Goal: Task Accomplishment & Management: Manage account settings

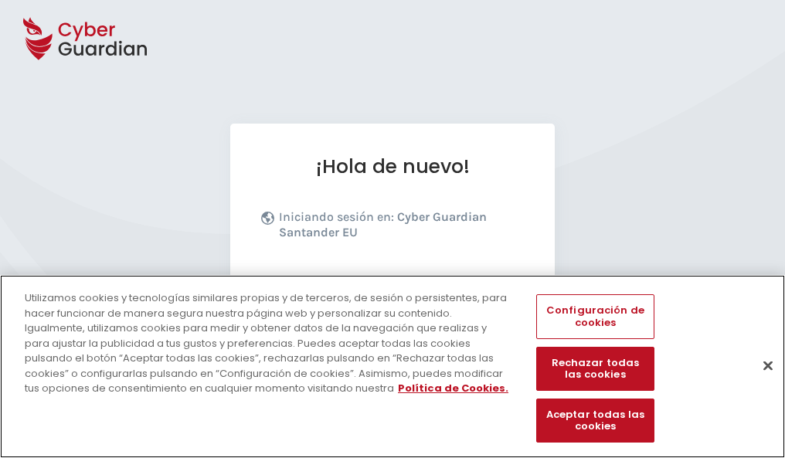
scroll to position [189, 0]
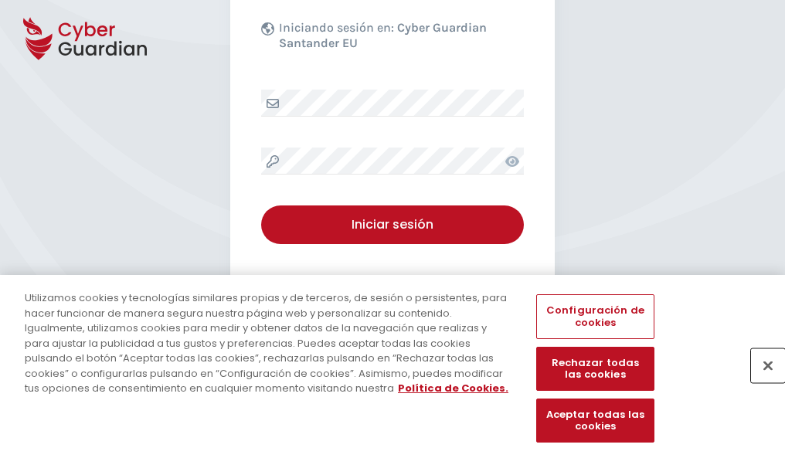
click at [760, 382] on button "Cerrar" at bounding box center [768, 366] width 34 height 34
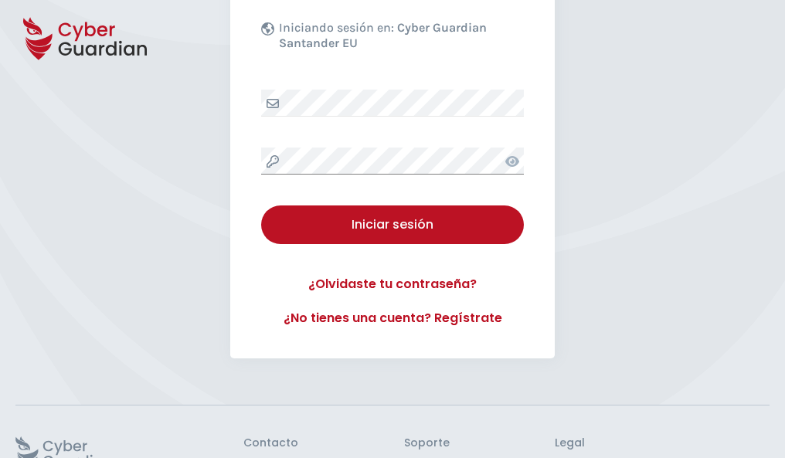
scroll to position [301, 0]
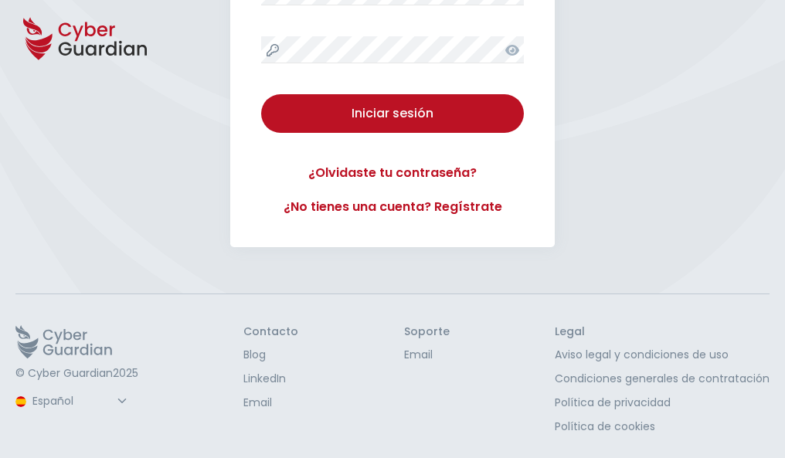
click at [261, 94] on button "Iniciar sesión" at bounding box center [392, 113] width 263 height 39
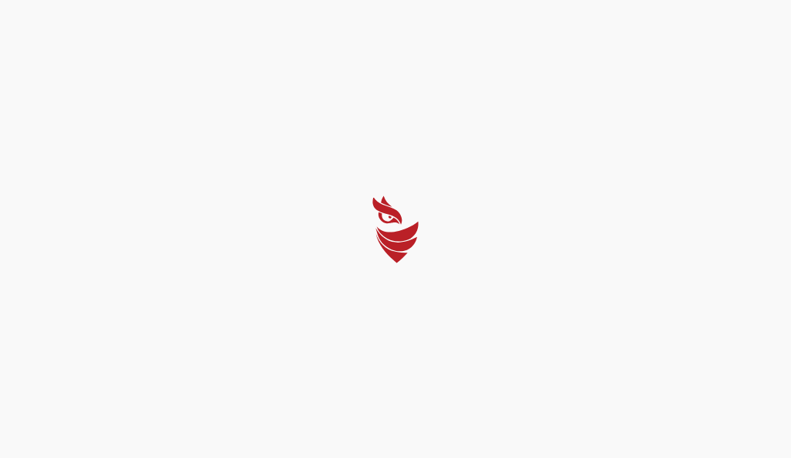
select select "English"
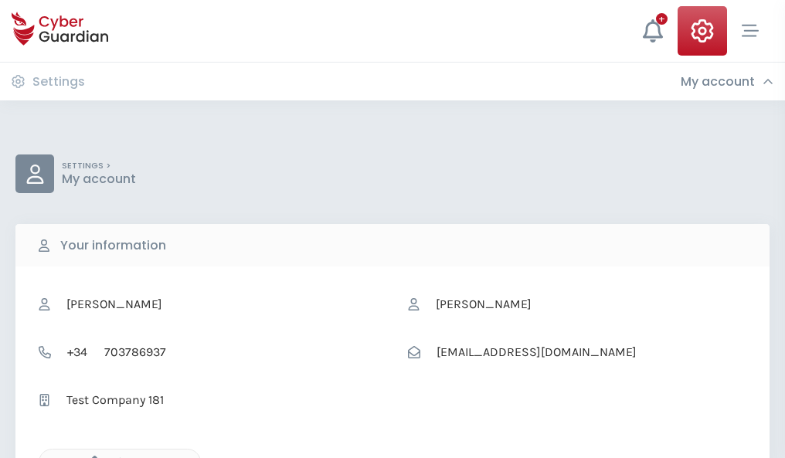
click at [90, 457] on icon "button" at bounding box center [90, 462] width 13 height 13
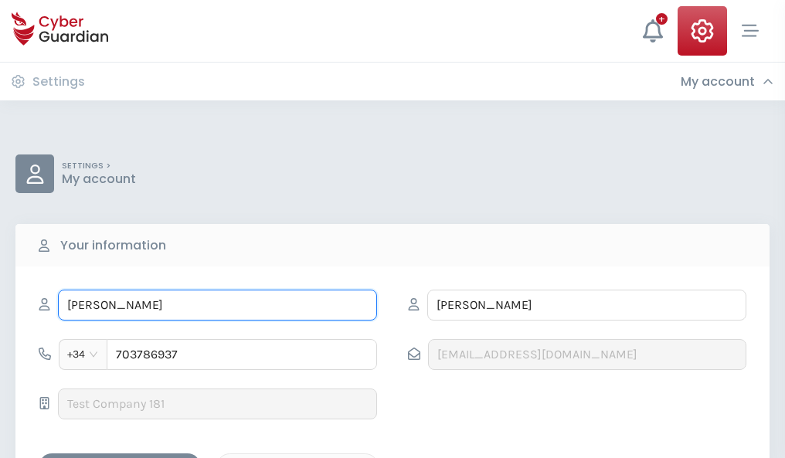
click at [217, 305] on input "LINA" at bounding box center [217, 305] width 319 height 31
type input "L"
type input "Marisa"
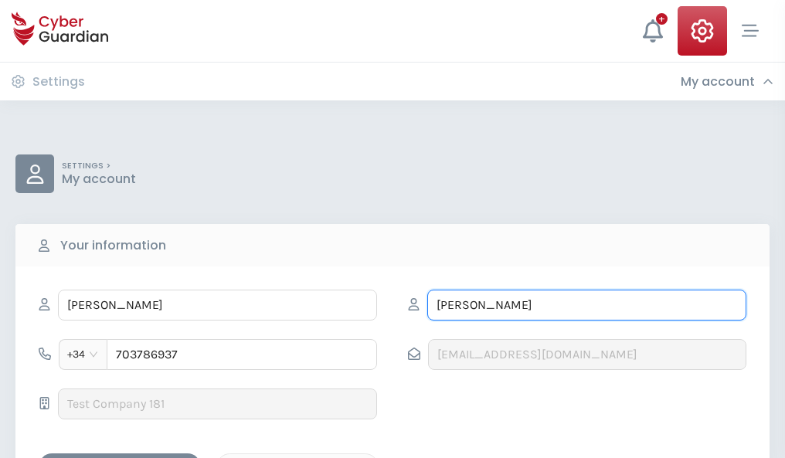
click at [587, 305] on input "CISNEROS" at bounding box center [586, 305] width 319 height 31
type input "C"
type input "Estevez"
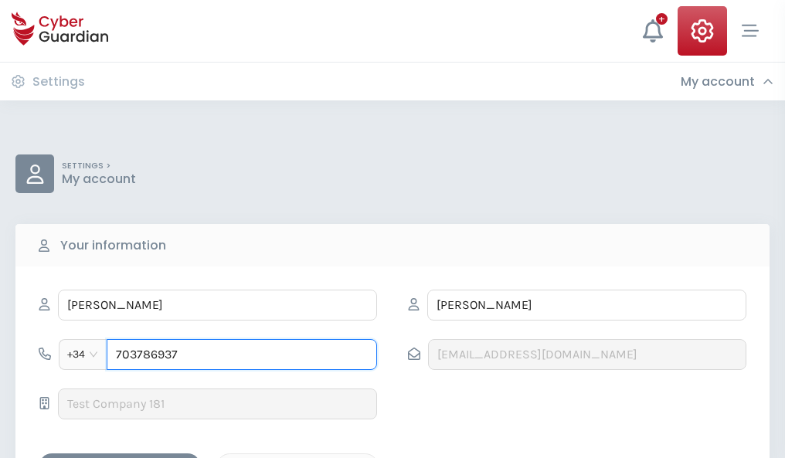
click at [242, 355] on input "703786937" at bounding box center [242, 354] width 270 height 31
type input "7"
type input "824751379"
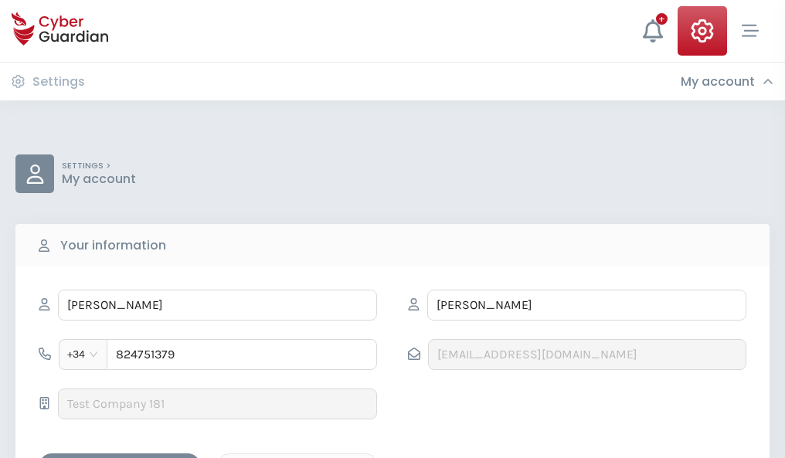
click at [120, 457] on div "Save changes" at bounding box center [119, 466] width 139 height 19
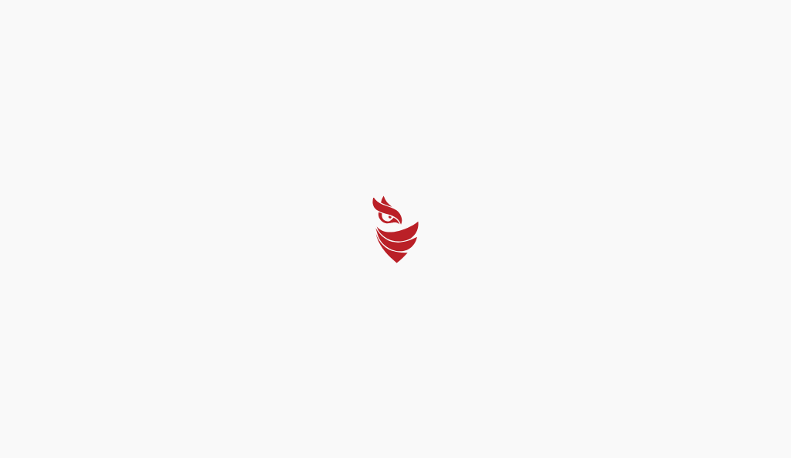
select select "English"
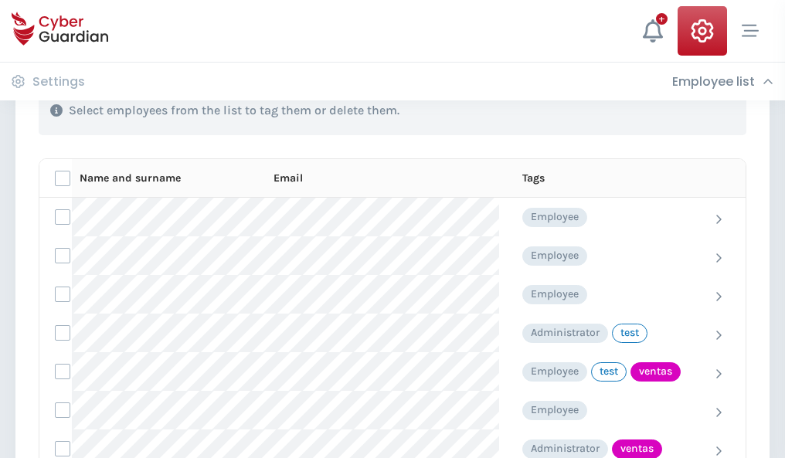
scroll to position [700, 0]
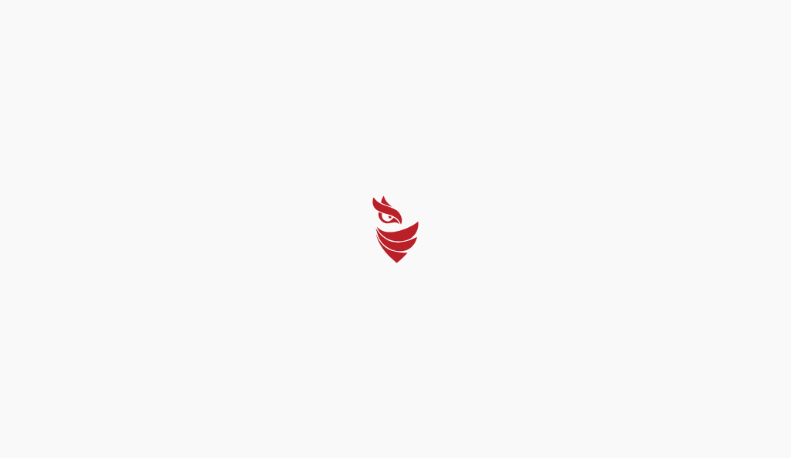
select select "English"
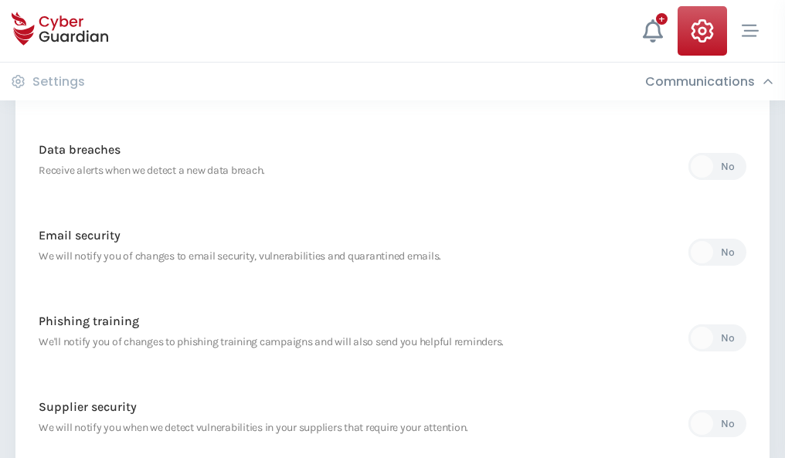
scroll to position [814, 0]
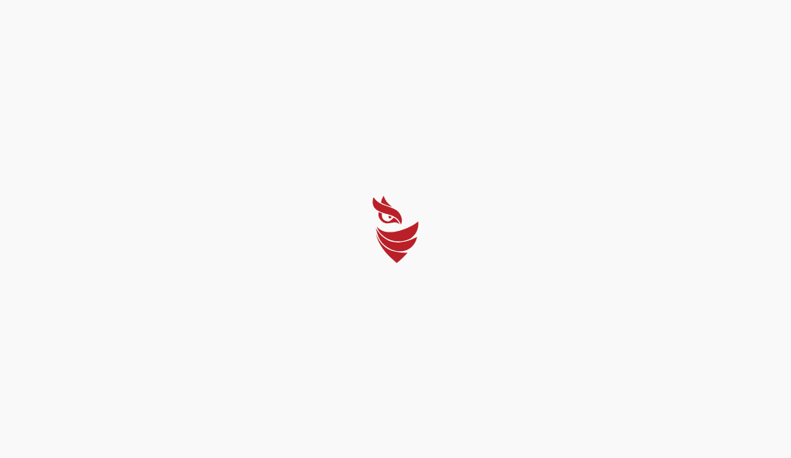
select select "English"
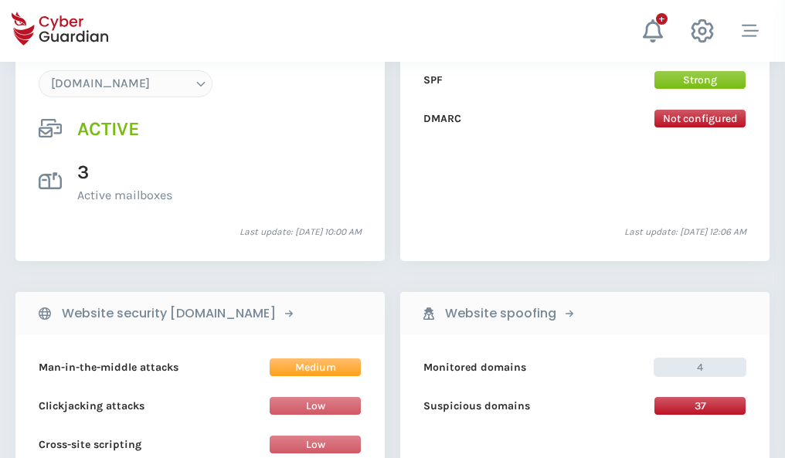
scroll to position [1646, 0]
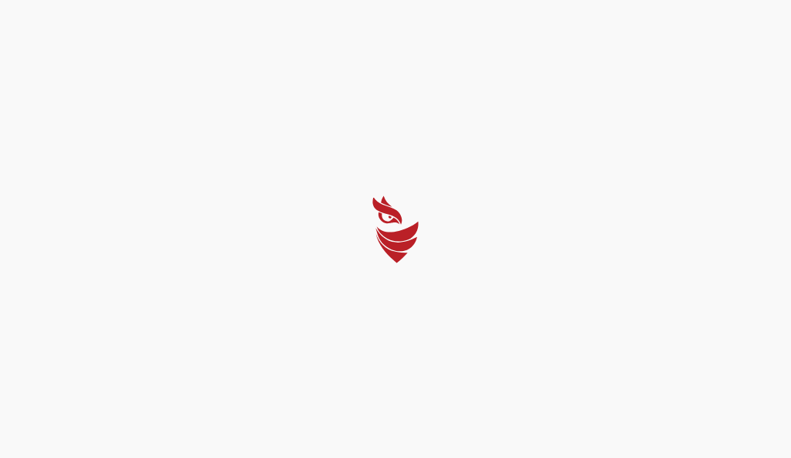
select select "English"
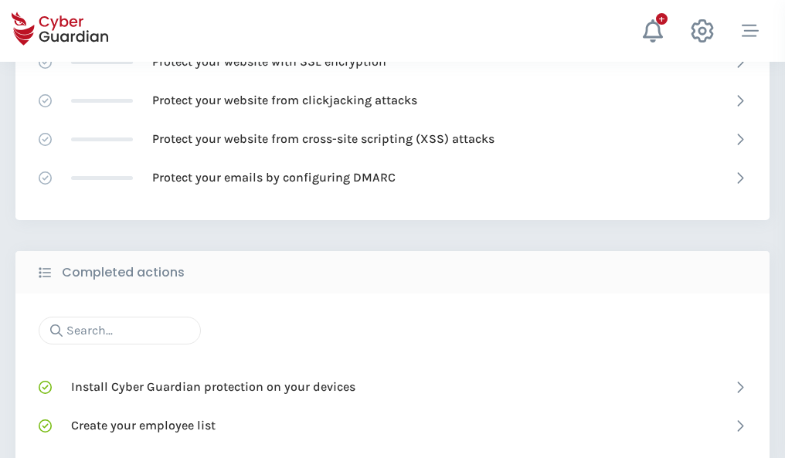
scroll to position [1029, 0]
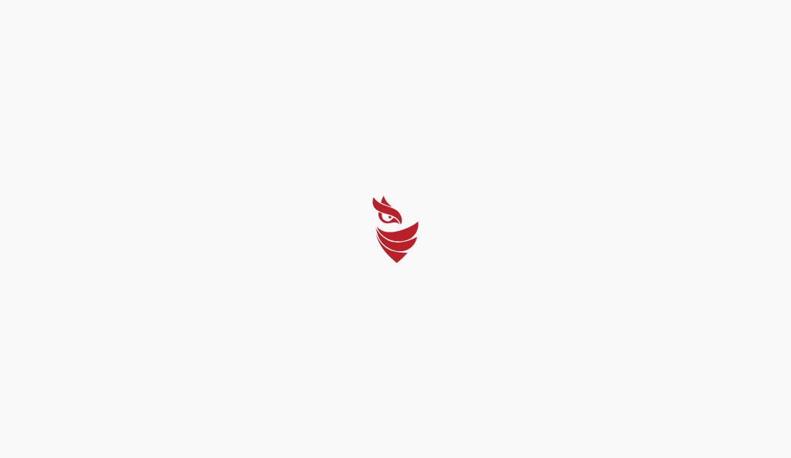
select select "English"
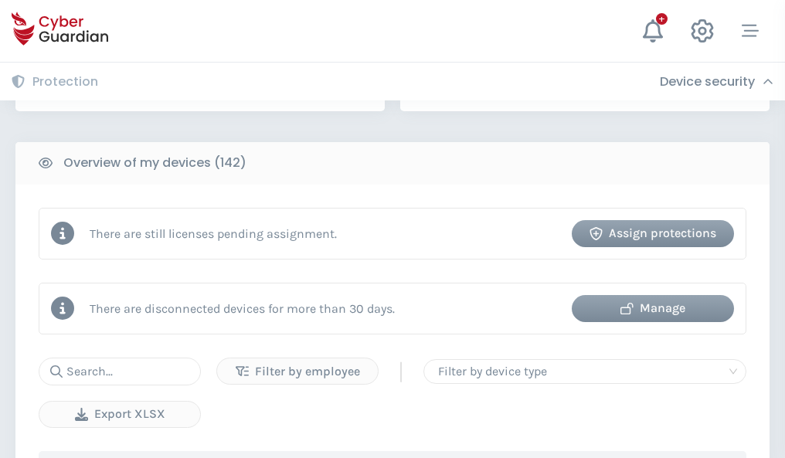
scroll to position [1498, 0]
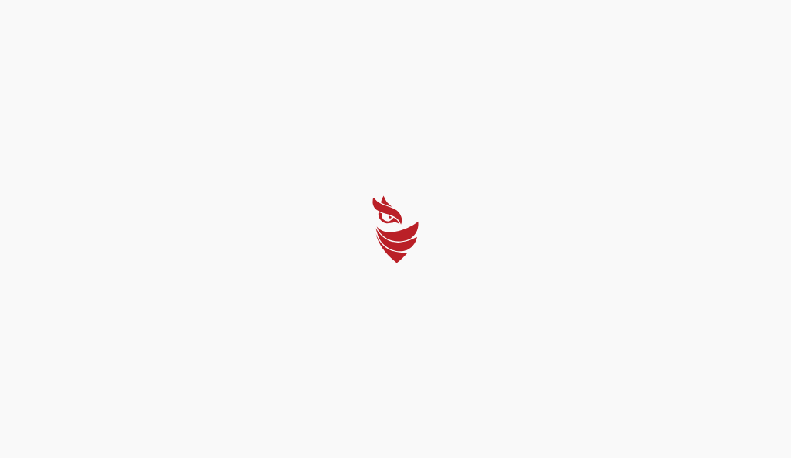
select select "English"
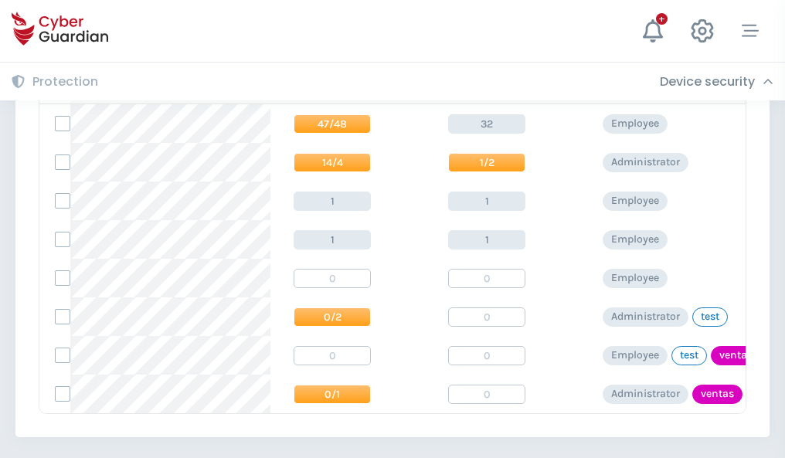
scroll to position [717, 0]
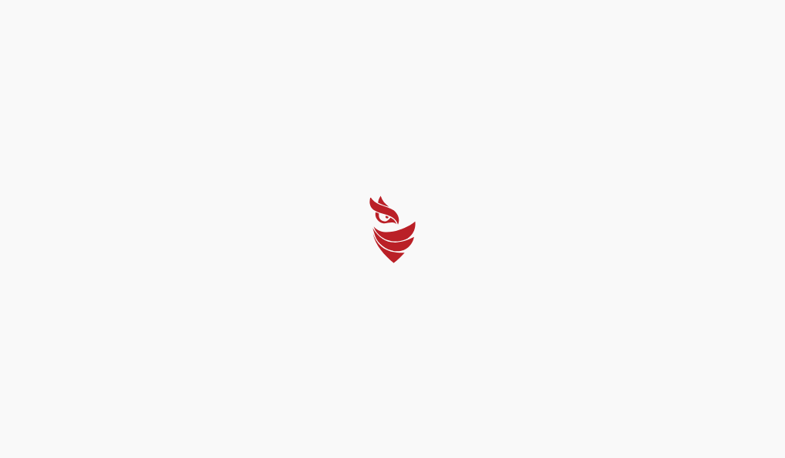
select select "English"
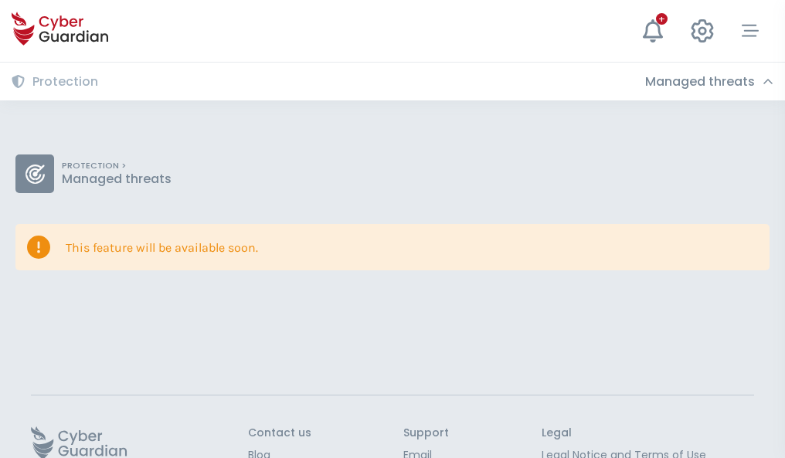
scroll to position [100, 0]
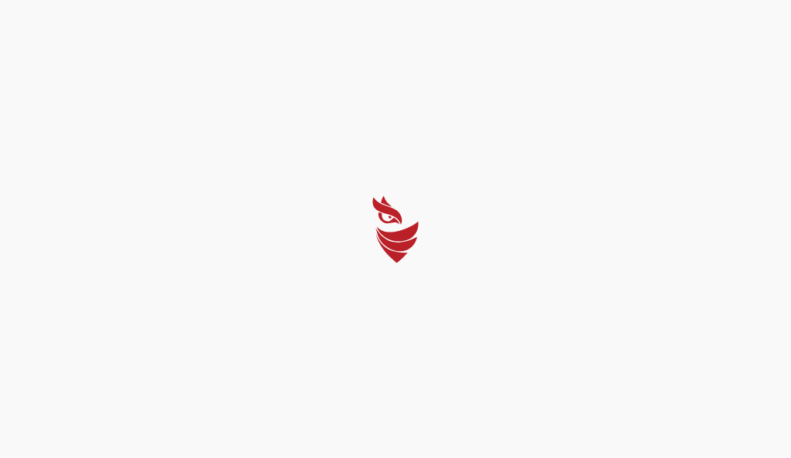
select select "English"
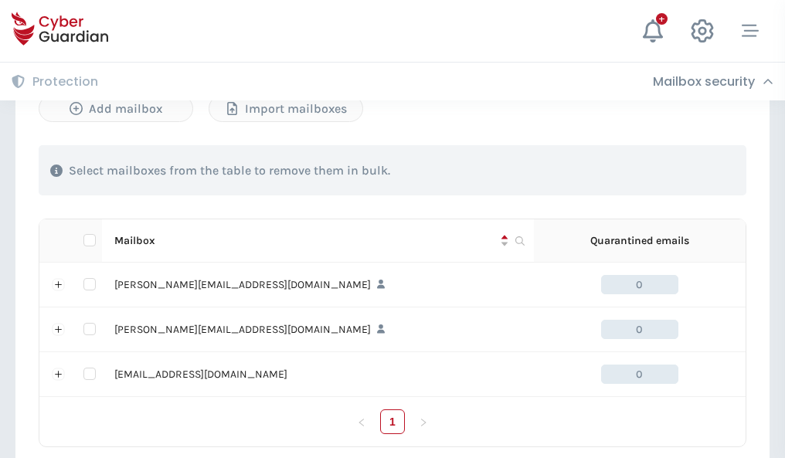
scroll to position [716, 0]
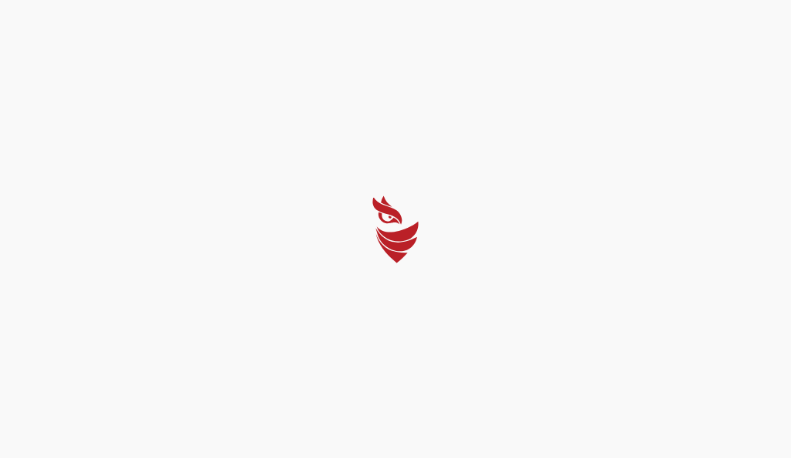
select select "English"
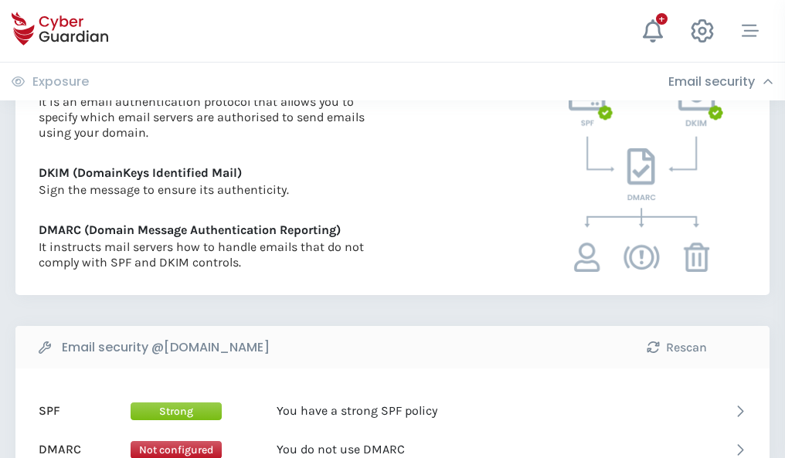
scroll to position [834, 0]
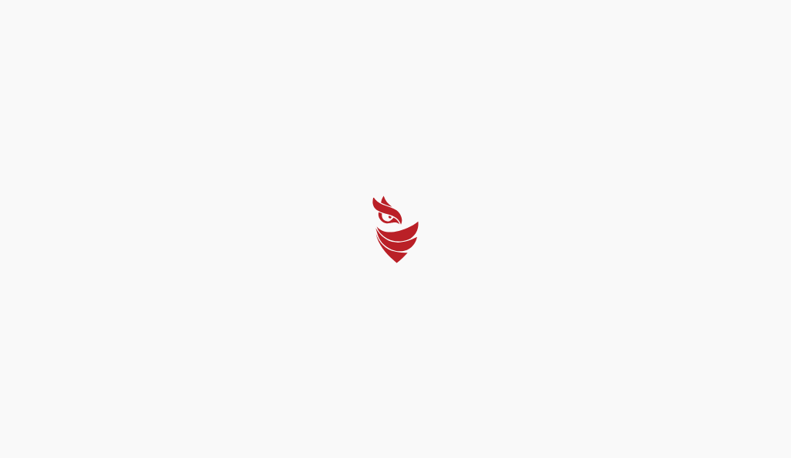
select select "English"
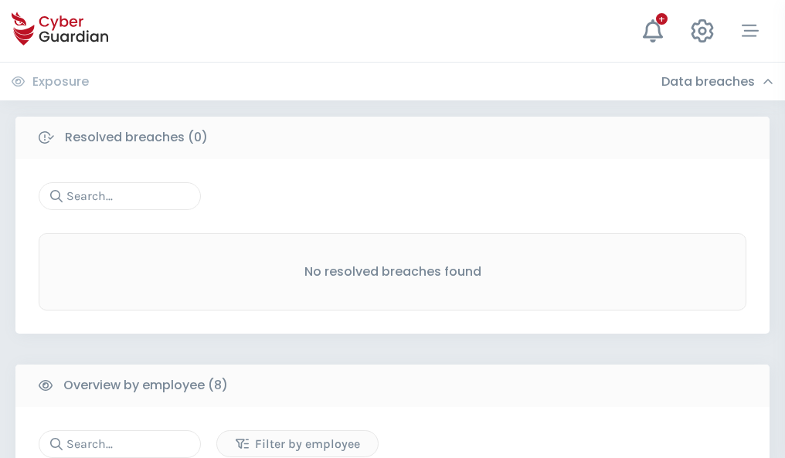
scroll to position [1317, 0]
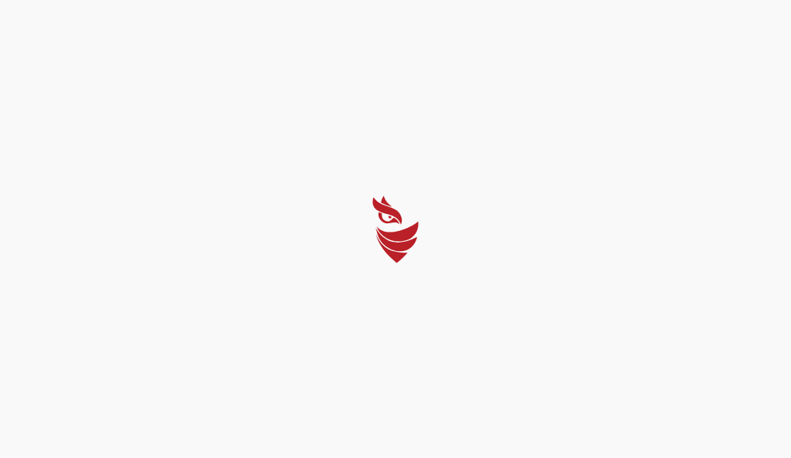
select select "English"
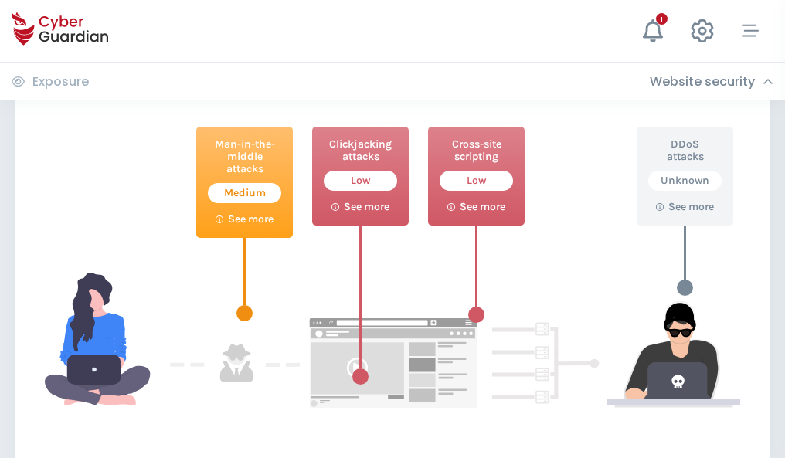
scroll to position [842, 0]
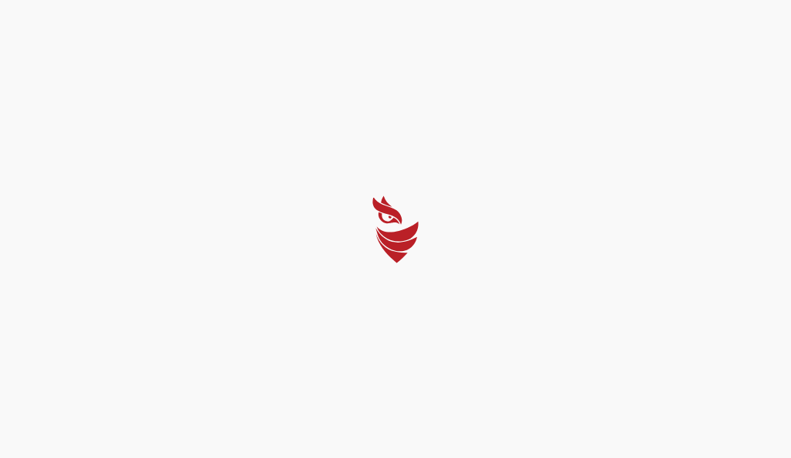
select select "English"
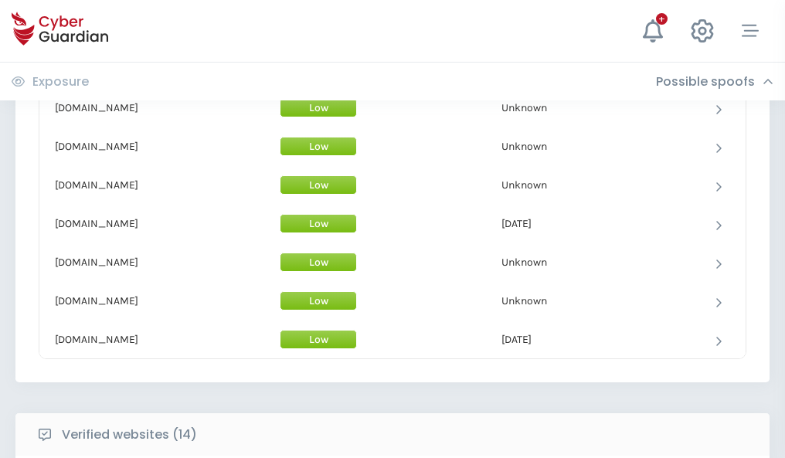
scroll to position [1507, 0]
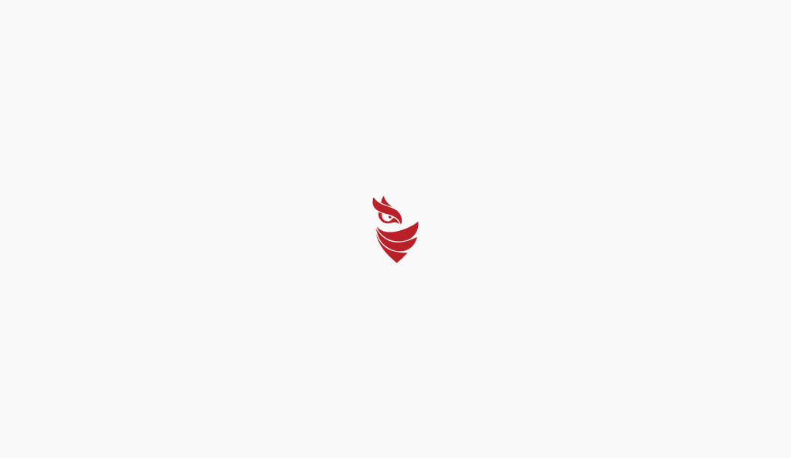
select select "English"
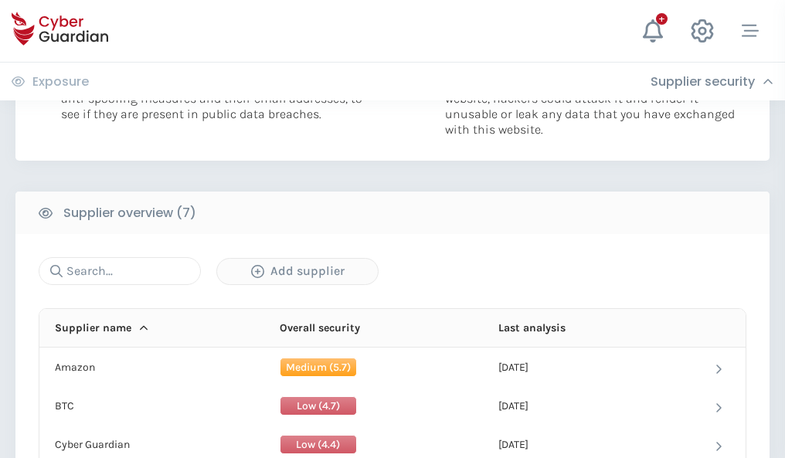
scroll to position [1001, 0]
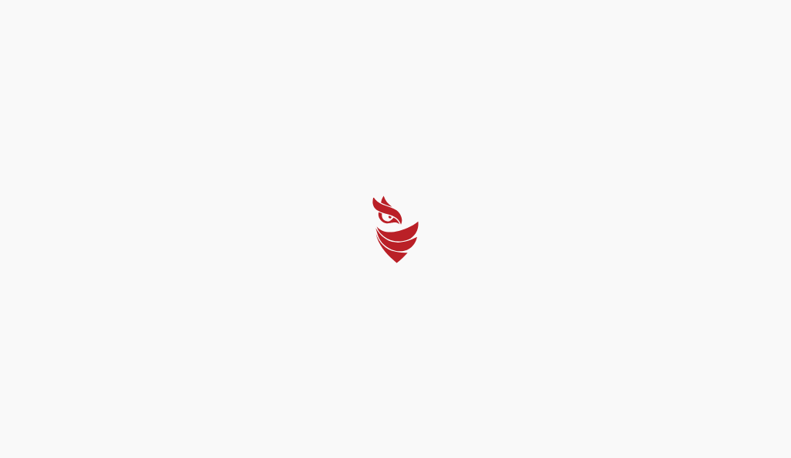
select select "English"
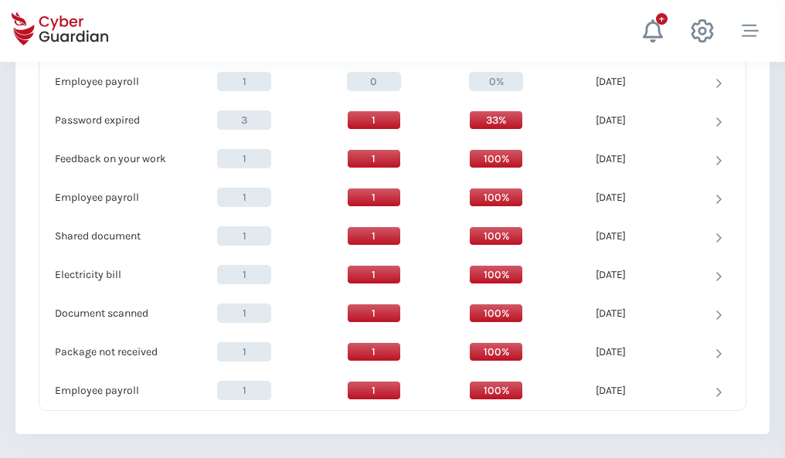
scroll to position [1583, 0]
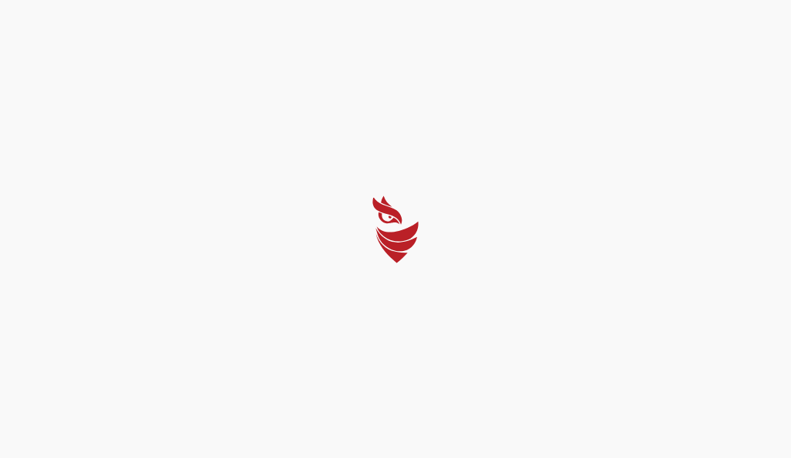
select select "English"
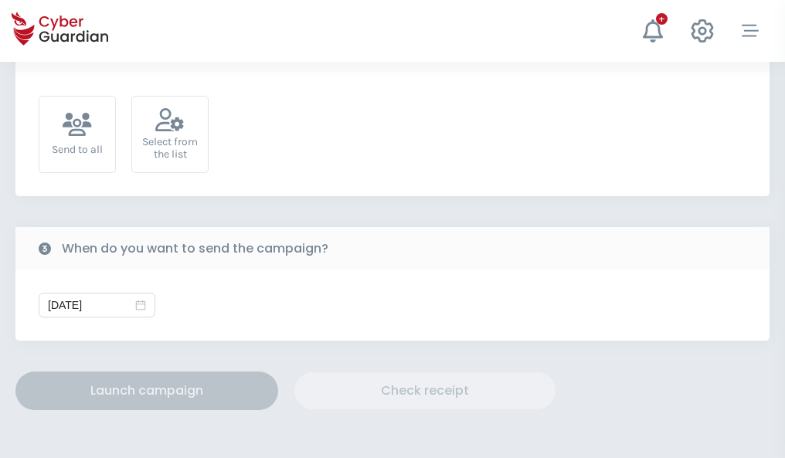
scroll to position [566, 0]
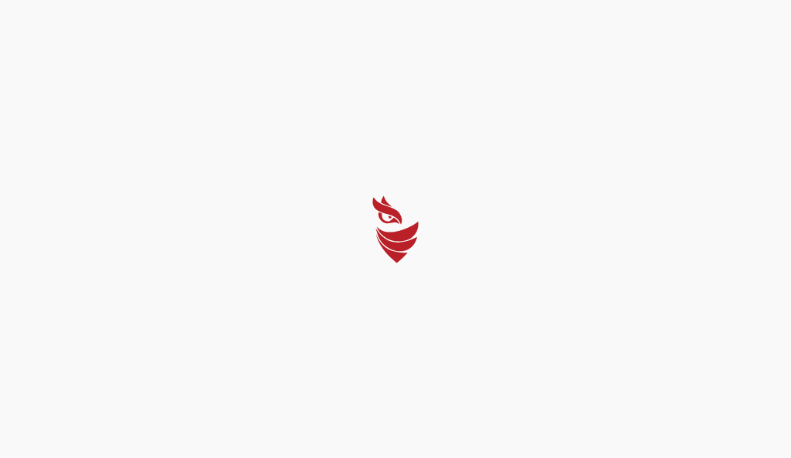
select select "English"
